Goal: Task Accomplishment & Management: Use online tool/utility

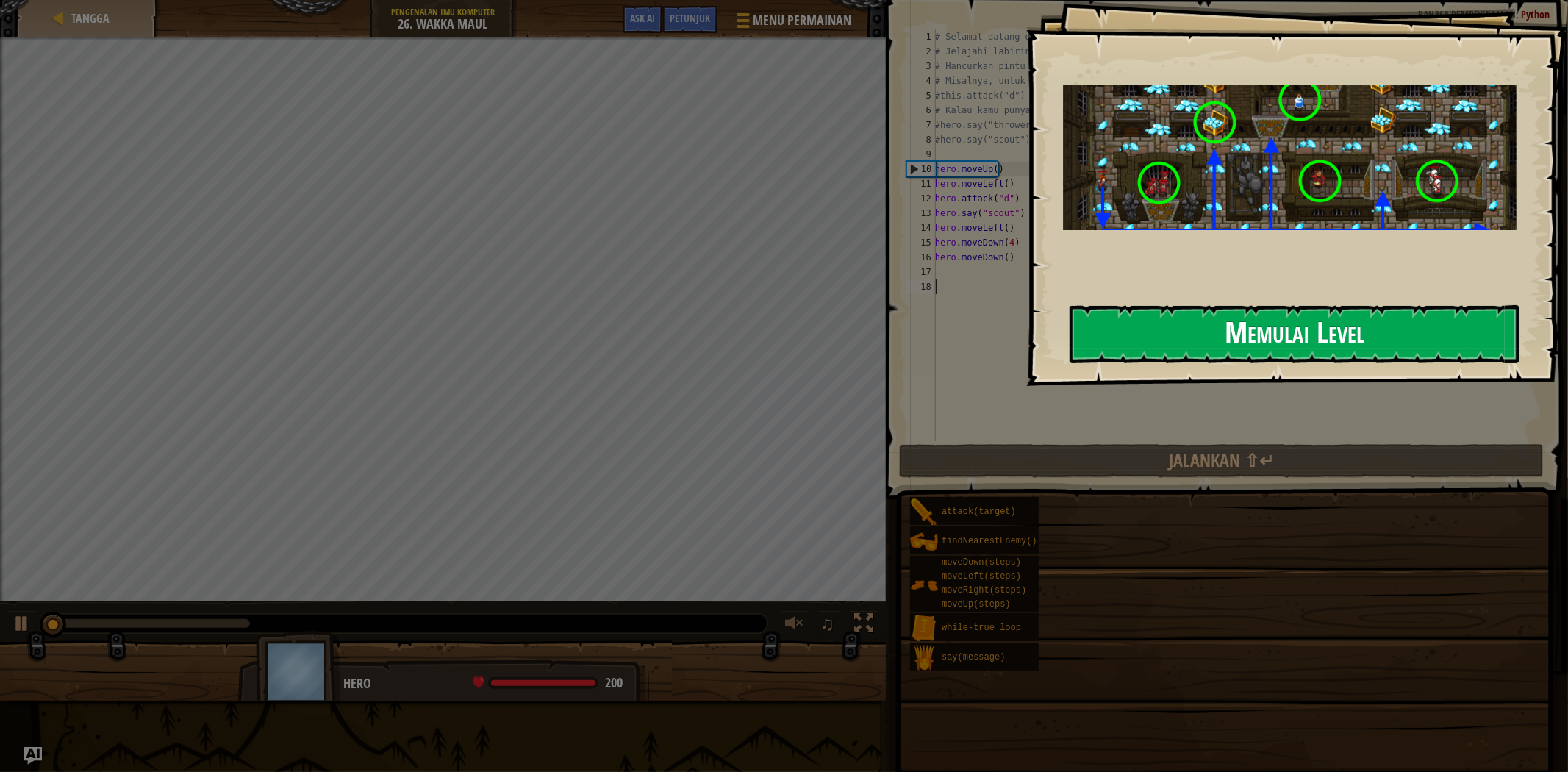
click at [1173, 323] on button "Memulai Level" at bounding box center [1294, 334] width 450 height 58
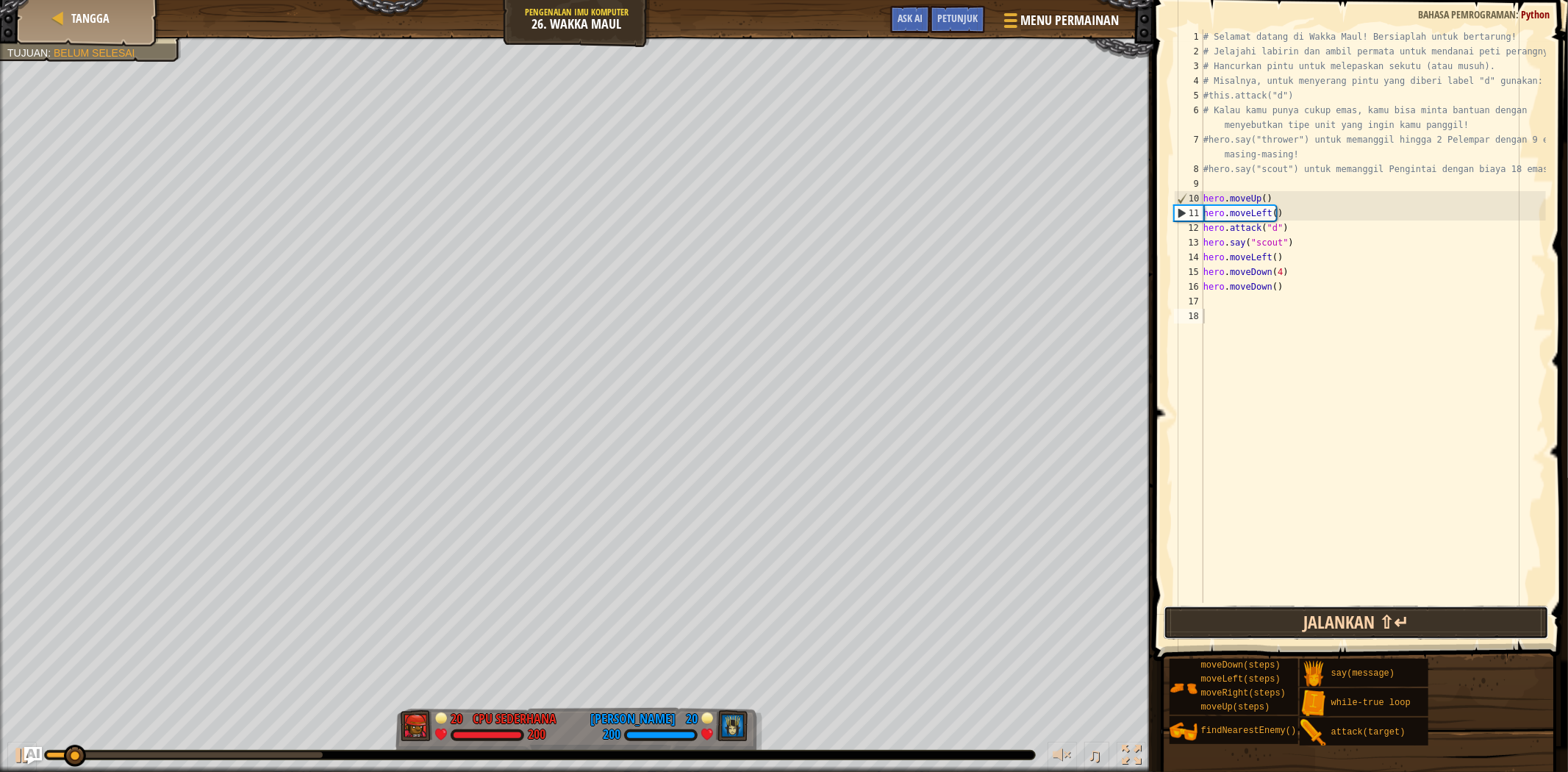
click at [1267, 612] on button "Jalankan ⇧↵" at bounding box center [1356, 622] width 385 height 34
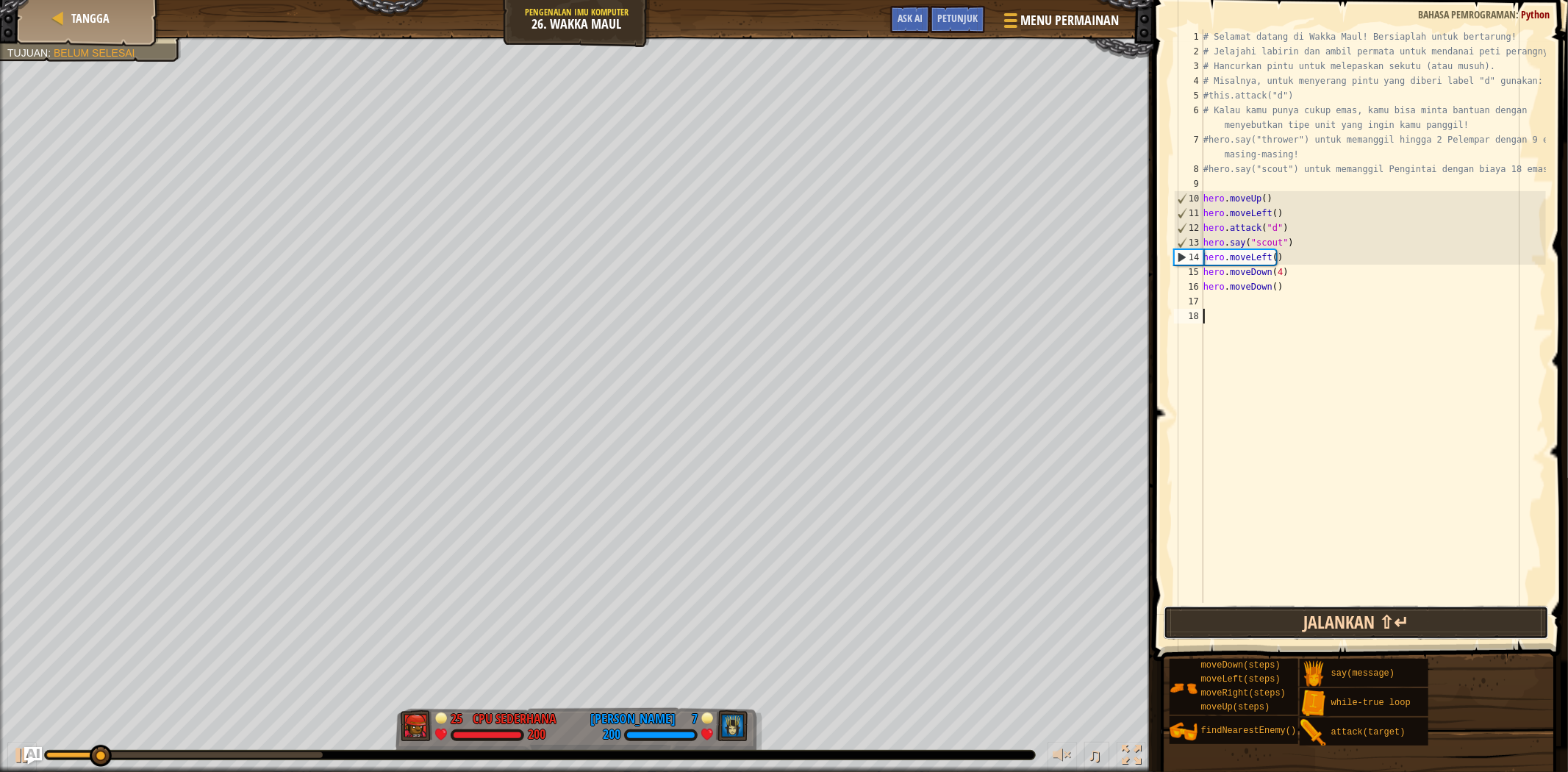
click at [1267, 612] on button "Jalankan ⇧↵" at bounding box center [1356, 622] width 385 height 34
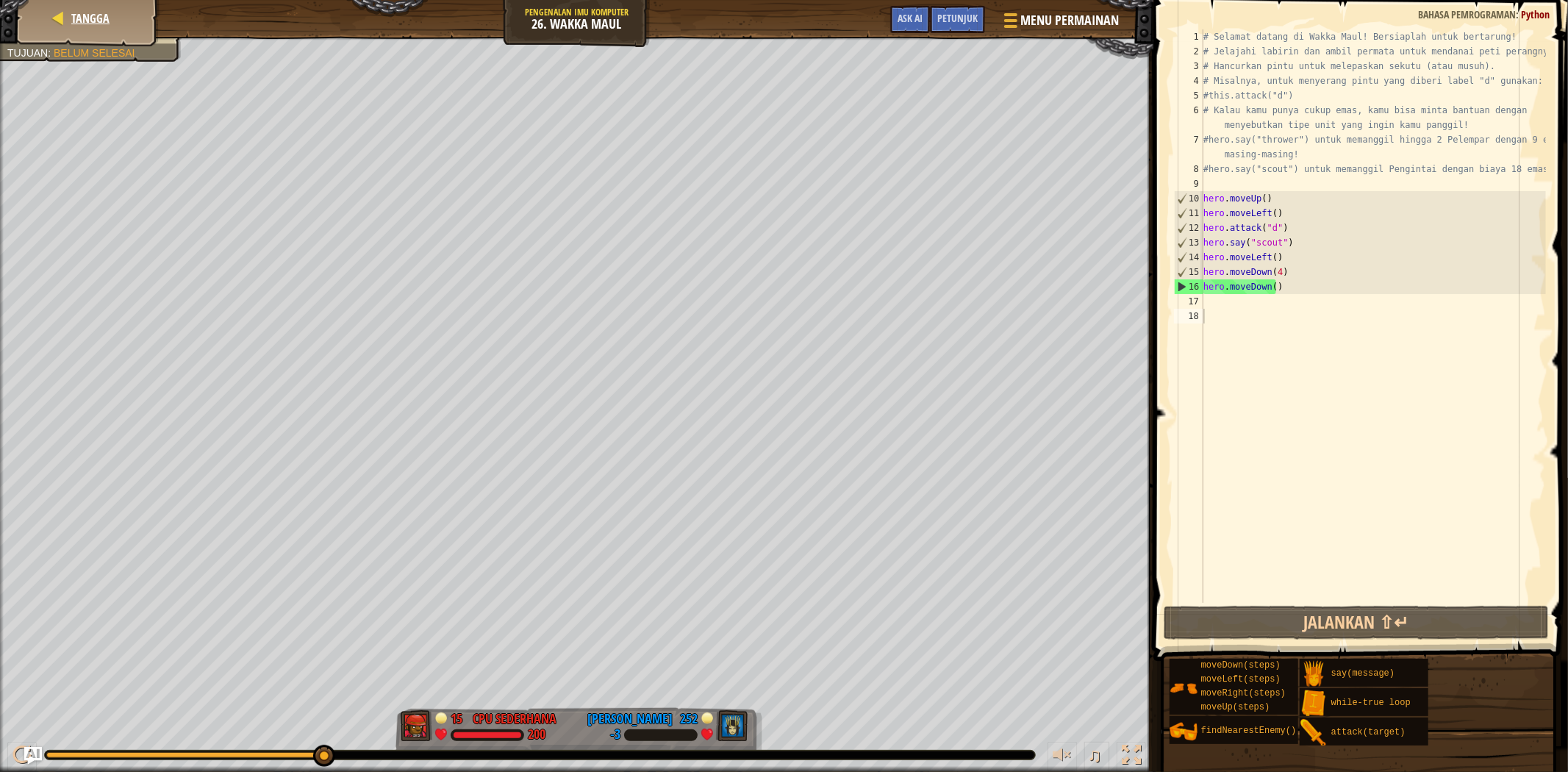
click at [134, 15] on div "Tangga" at bounding box center [88, 18] width 118 height 37
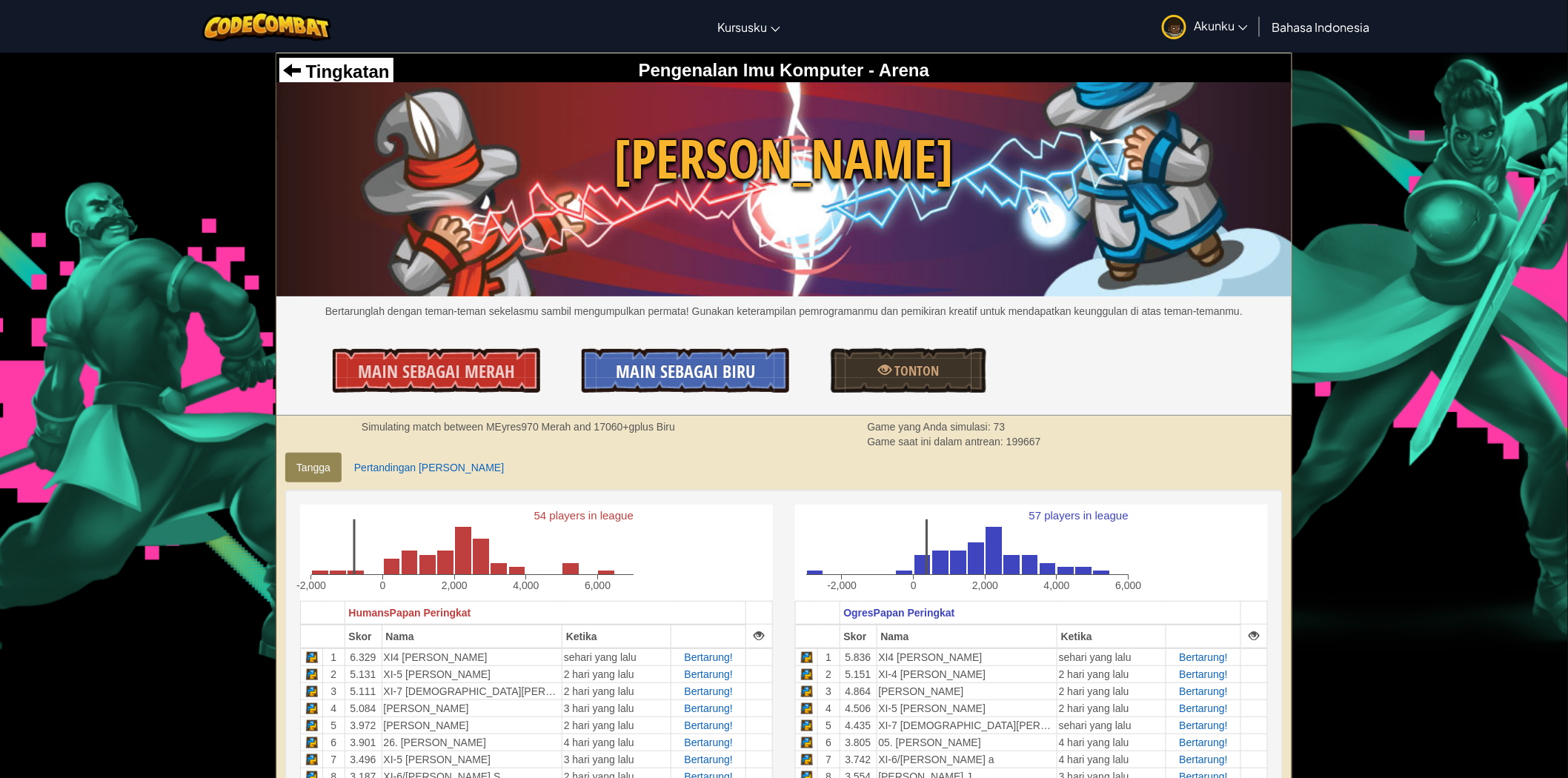
click at [731, 381] on span "Main Sebagai Biru" at bounding box center [685, 371] width 139 height 24
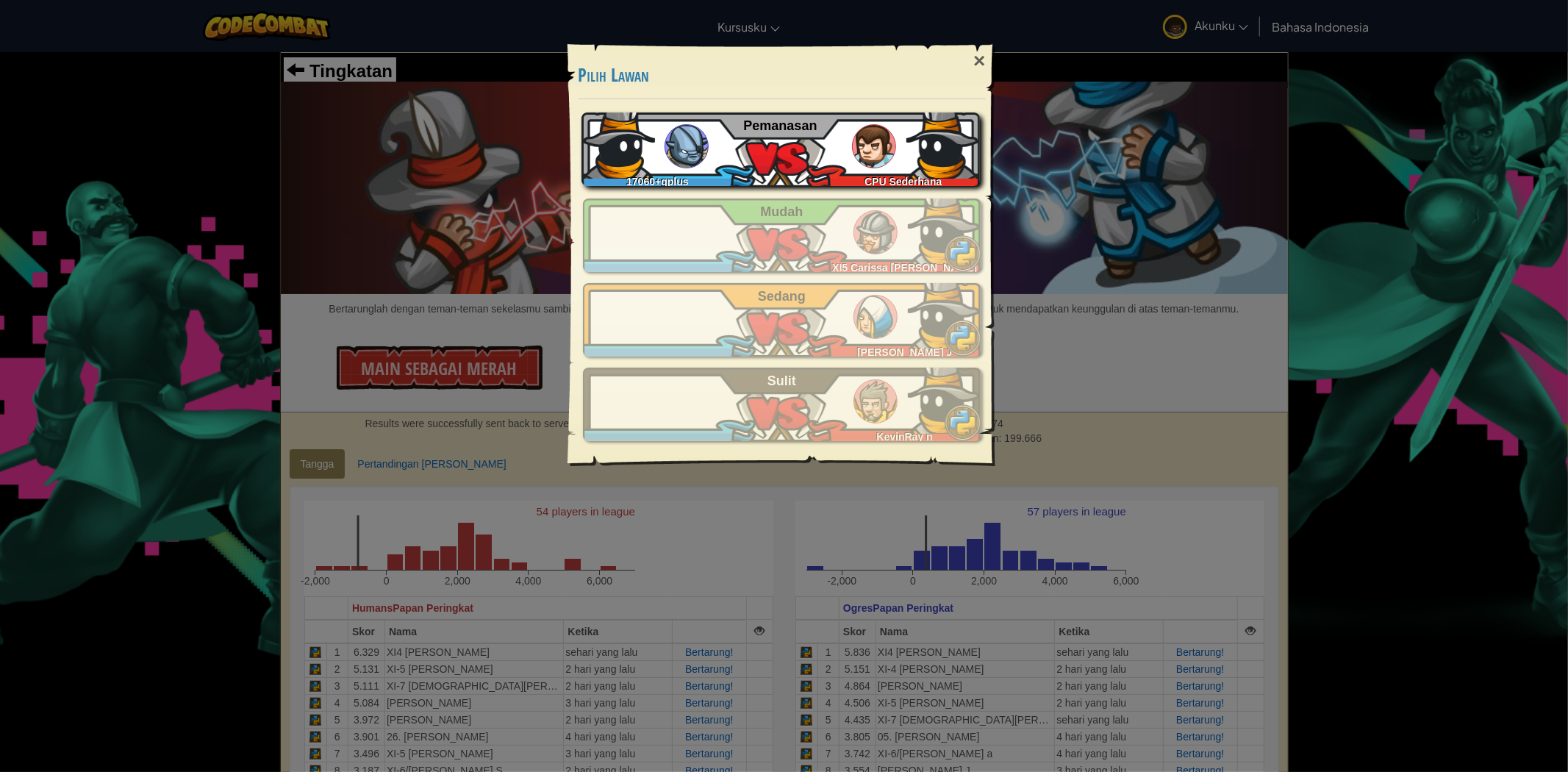
click at [838, 166] on div "17060+gplus CPU Sederhana Pemanasan" at bounding box center [781, 149] width 398 height 73
